Goal: Information Seeking & Learning: Learn about a topic

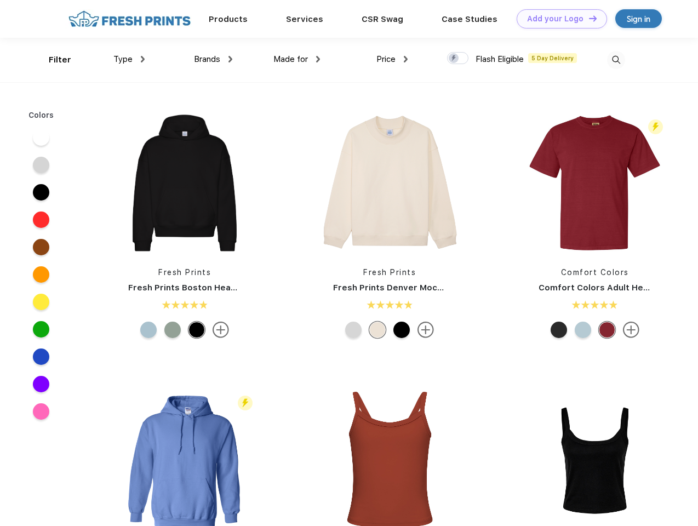
click at [558, 19] on link "Add your Logo Design Tool" at bounding box center [562, 18] width 90 height 19
click at [0, 0] on div "Design Tool" at bounding box center [0, 0] width 0 height 0
click at [588, 18] on link "Add your Logo Design Tool" at bounding box center [562, 18] width 90 height 19
click at [53, 60] on div "Filter" at bounding box center [60, 60] width 22 height 13
click at [129, 59] on span "Type" at bounding box center [122, 59] width 19 height 10
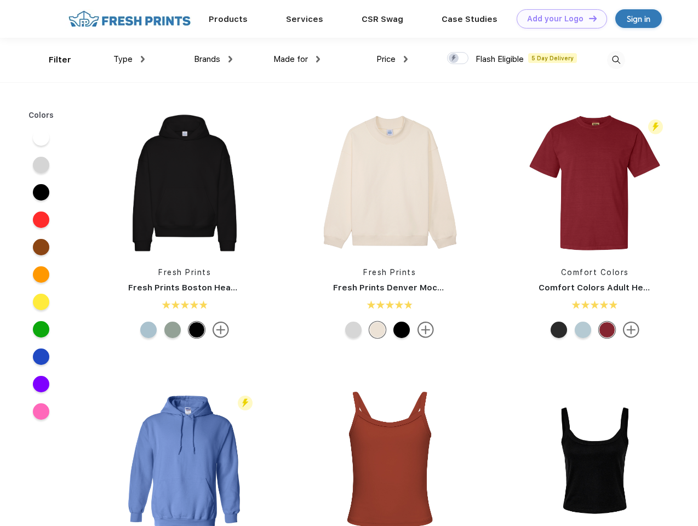
click at [213, 59] on span "Brands" at bounding box center [207, 59] width 26 height 10
click at [297, 59] on span "Made for" at bounding box center [291, 59] width 35 height 10
click at [392, 59] on span "Price" at bounding box center [386, 59] width 19 height 10
click at [458, 59] on div at bounding box center [457, 58] width 21 height 12
click at [454, 59] on input "checkbox" at bounding box center [450, 55] width 7 height 7
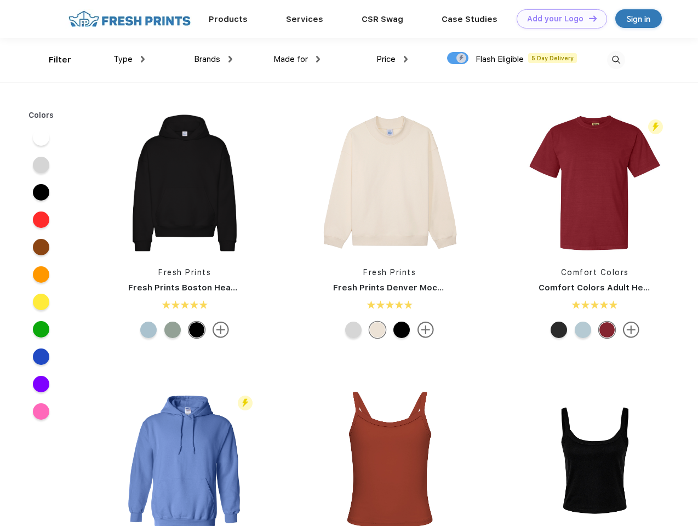
click at [616, 60] on img at bounding box center [616, 60] width 18 height 18
